Goal: Book appointment/travel/reservation

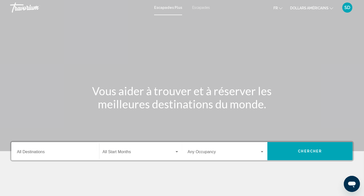
click at [331, 5] on button "dollars américains USD ($) MXN (Mex$) CAD (Can$) GBP (£) EUR (€) AUD (A$) NZD (…" at bounding box center [311, 7] width 43 height 7
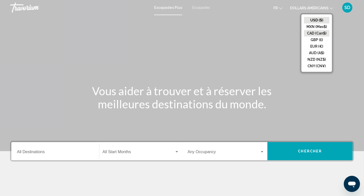
click at [318, 33] on button "CAD (Can$)" at bounding box center [316, 33] width 25 height 7
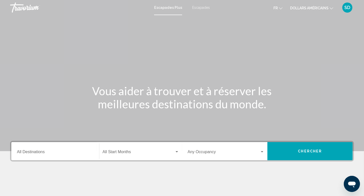
click at [306, 7] on font "dollars américains" at bounding box center [309, 8] width 38 height 4
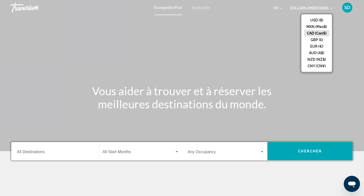
click at [311, 32] on button "CAD (Can$)" at bounding box center [316, 33] width 25 height 7
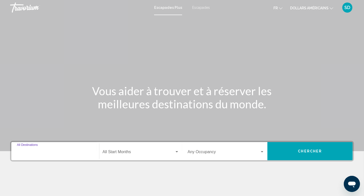
click at [36, 152] on input "Destination All Destinations" at bounding box center [55, 153] width 77 height 5
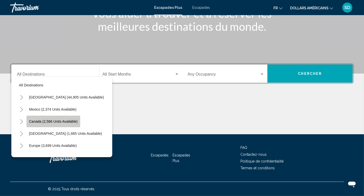
click at [45, 121] on span "Canada (2,566 units available)" at bounding box center [53, 121] width 49 height 4
type input "**********"
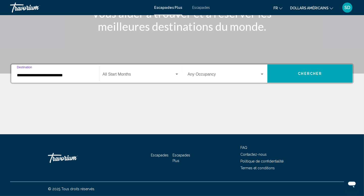
click at [113, 74] on span "Widget de recherche" at bounding box center [138, 75] width 72 height 5
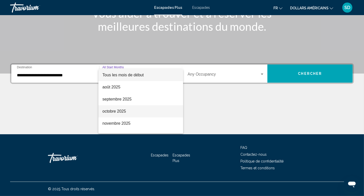
click at [112, 113] on font "octobre 2025" at bounding box center [113, 111] width 23 height 4
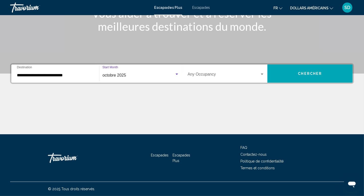
click at [207, 74] on span "Widget de recherche" at bounding box center [224, 75] width 72 height 5
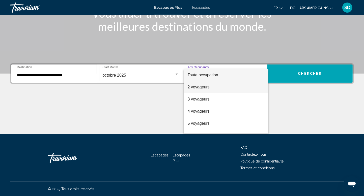
click at [201, 87] on font "2 voyageurs" at bounding box center [199, 87] width 22 height 4
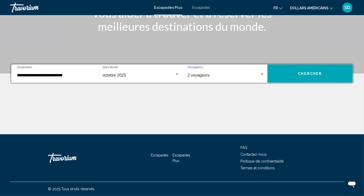
click at [302, 72] on span "Chercher" at bounding box center [310, 74] width 24 height 4
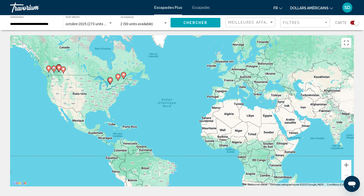
click at [323, 7] on font "dollars américains" at bounding box center [309, 8] width 38 height 4
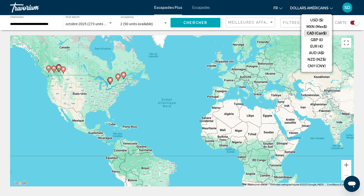
click at [317, 32] on button "CAD (Can$)" at bounding box center [316, 33] width 25 height 7
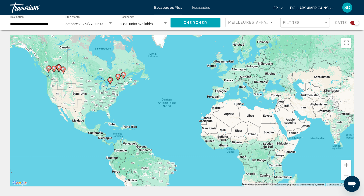
click at [318, 8] on font "dollars américains" at bounding box center [309, 8] width 38 height 4
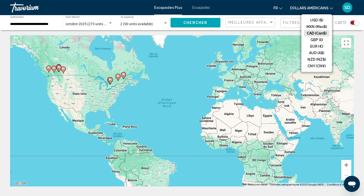
click at [314, 32] on button "CAD (Can$)" at bounding box center [316, 33] width 25 height 7
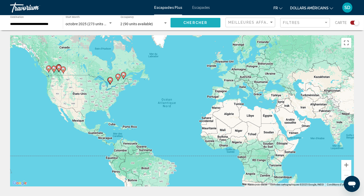
click at [193, 20] on button "Chercher" at bounding box center [195, 22] width 50 height 9
click at [196, 22] on span "Chercher" at bounding box center [195, 23] width 24 height 4
click at [352, 22] on div "Search widget" at bounding box center [354, 23] width 9 height 4
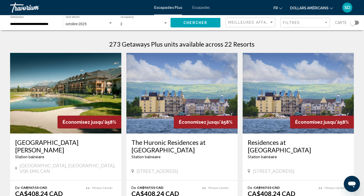
scroll to position [25, 0]
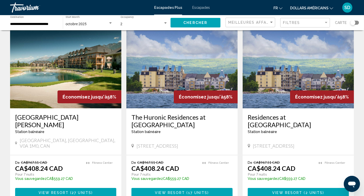
click at [324, 7] on font "dollars américains" at bounding box center [309, 8] width 38 height 4
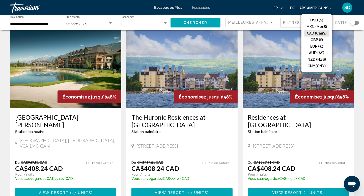
click at [249, 8] on div "fr English Español Français Italiano Português русский dollars américains USD (…" at bounding box center [284, 7] width 139 height 11
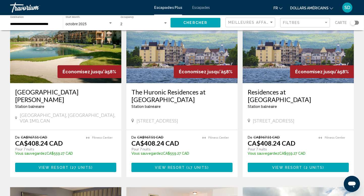
scroll to position [0, 0]
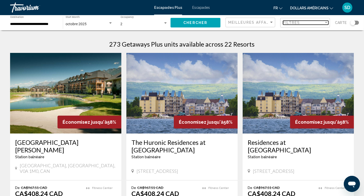
click at [305, 21] on div "Filtres" at bounding box center [303, 23] width 41 height 4
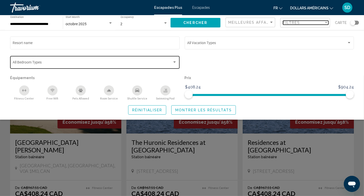
scroll to position [25, 0]
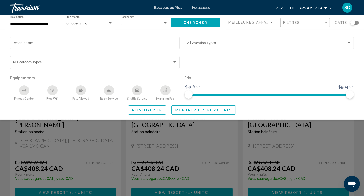
click at [309, 108] on div "Réinitialiser Montrer les résultats" at bounding box center [182, 109] width 344 height 9
click at [83, 109] on div "Réinitialiser Montrer les résultats" at bounding box center [182, 109] width 344 height 9
click at [98, 132] on div "Search widget" at bounding box center [182, 136] width 364 height 120
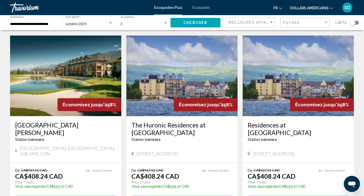
scroll to position [0, 0]
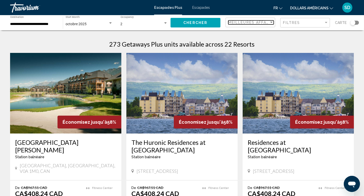
click at [249, 22] on span "Meilleures affaires" at bounding box center [252, 22] width 48 height 4
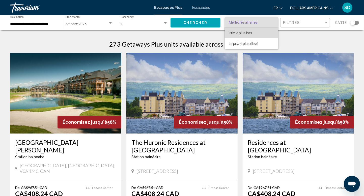
click at [244, 33] on font "Prix le plus bas" at bounding box center [240, 33] width 23 height 4
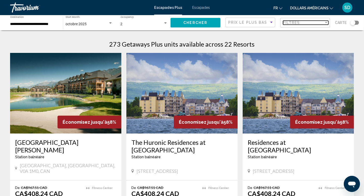
click at [317, 21] on div "Filtres" at bounding box center [303, 23] width 41 height 4
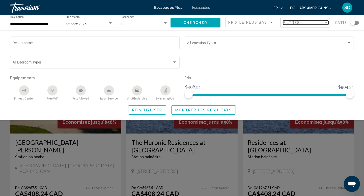
scroll to position [76, 0]
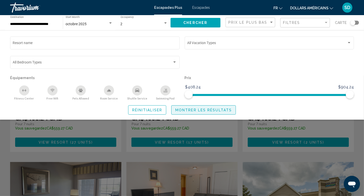
click at [182, 109] on span "Montrer les résultats" at bounding box center [203, 110] width 56 height 4
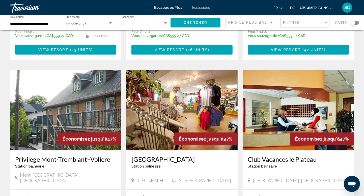
scroll to position [252, 0]
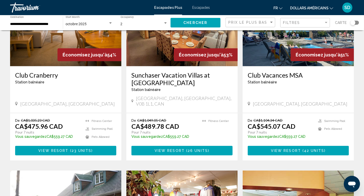
click at [31, 7] on div "Travorium" at bounding box center [35, 8] width 50 height 10
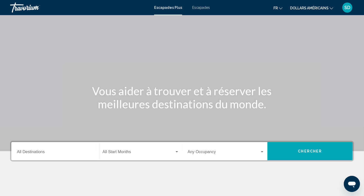
scroll to position [25, 0]
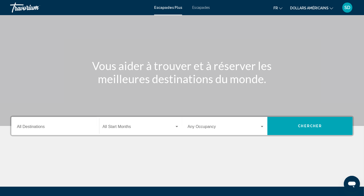
click at [197, 8] on font "Escapades" at bounding box center [201, 8] width 18 height 4
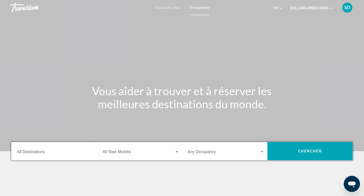
scroll to position [76, 0]
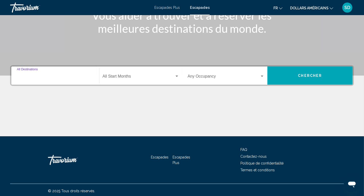
click at [61, 78] on input "Destination All Destinations" at bounding box center [55, 77] width 77 height 5
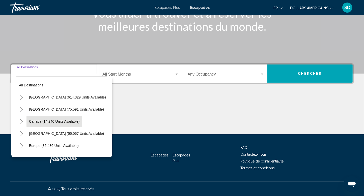
click at [38, 122] on span "Canada (14,240 units available)" at bounding box center [54, 121] width 51 height 4
type input "**********"
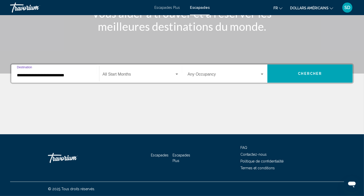
click at [124, 75] on span "Search widget" at bounding box center [138, 75] width 72 height 5
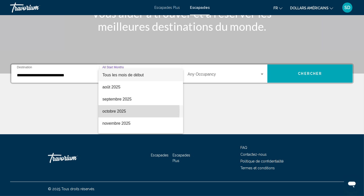
click at [108, 111] on font "octobre 2025" at bounding box center [113, 111] width 23 height 4
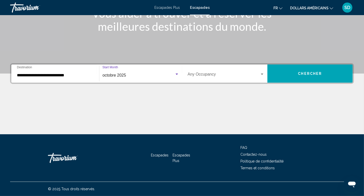
click at [204, 74] on span "Search widget" at bounding box center [224, 75] width 72 height 5
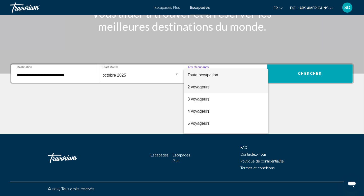
click at [197, 87] on font "2 voyageurs" at bounding box center [199, 87] width 22 height 4
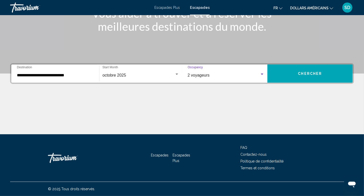
click at [311, 74] on span "Chercher" at bounding box center [310, 74] width 24 height 4
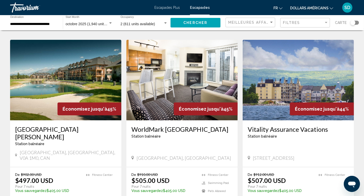
scroll to position [630, 0]
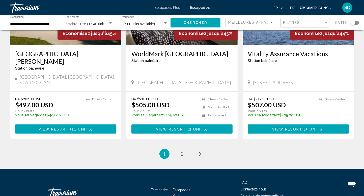
click at [243, 180] on font "FAQ" at bounding box center [243, 182] width 7 height 4
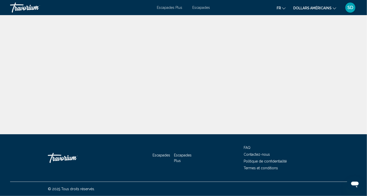
click at [248, 146] on font "FAQ" at bounding box center [247, 148] width 7 height 4
